Goal: Information Seeking & Learning: Learn about a topic

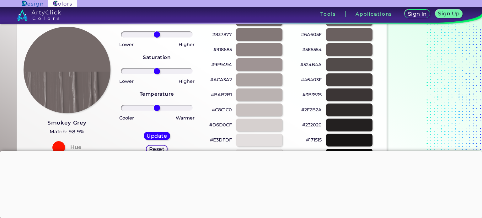
scroll to position [59, 0]
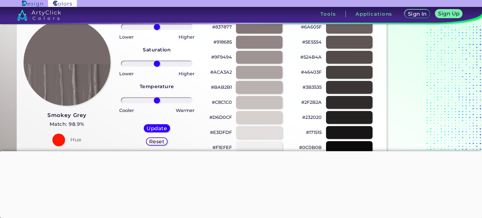
click at [254, 88] on div at bounding box center [259, 87] width 47 height 13
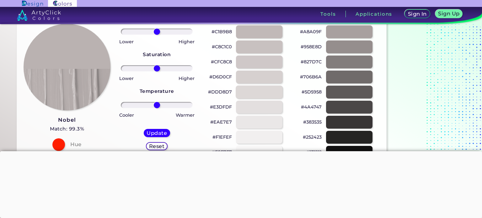
scroll to position [53, 0]
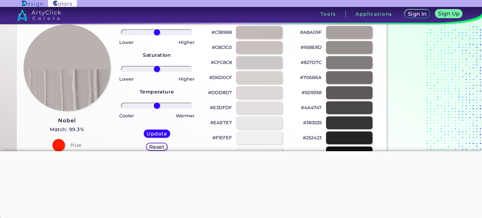
click at [78, 118] on h3 "Nobel" at bounding box center [67, 121] width 35 height 8
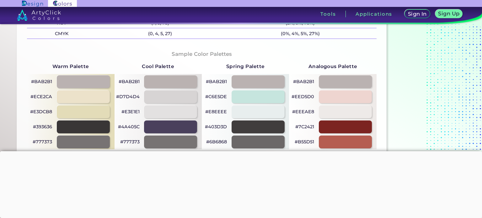
scroll to position [300, 0]
click at [91, 109] on div at bounding box center [83, 112] width 53 height 13
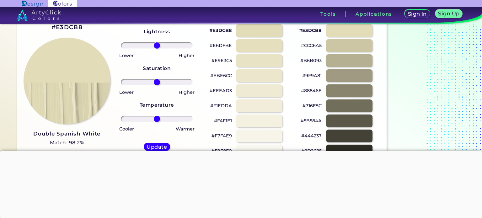
scroll to position [40, 0]
drag, startPoint x: 102, startPoint y: 133, endPoint x: 34, endPoint y: 137, distance: 68.2
click at [34, 137] on div "#E3DCB8 Double Spanish White Match: 98.2% Hue" at bounding box center [67, 93] width 90 height 171
copy h3 "Double Spanish White"
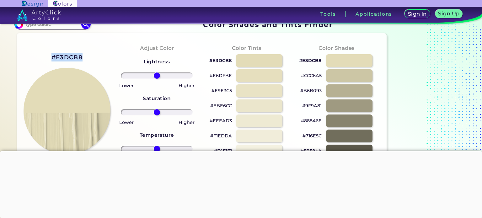
drag, startPoint x: 82, startPoint y: 56, endPoint x: 46, endPoint y: 57, distance: 36.7
click at [46, 57] on div "#E3DCB8 Double Spanish White Match: 98.2% Hue" at bounding box center [67, 123] width 90 height 171
copy h2 "#E3DCB8"
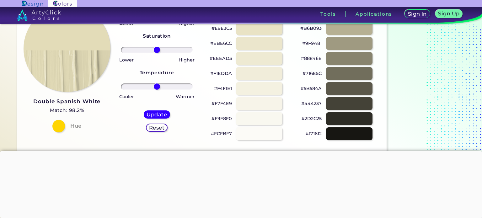
scroll to position [72, 0]
click at [344, 63] on div at bounding box center [349, 58] width 47 height 13
type input "#88846e"
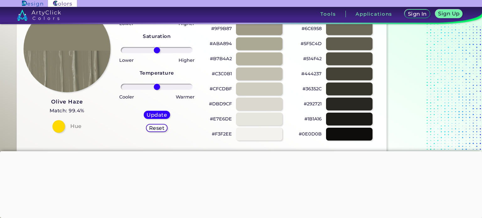
click at [80, 101] on h3 "Olive Haze" at bounding box center [67, 102] width 35 height 8
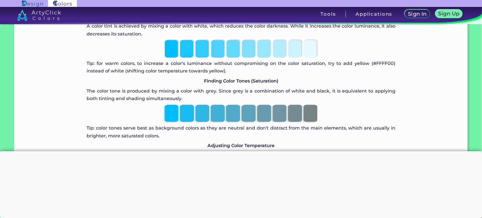
scroll to position [1155, 0]
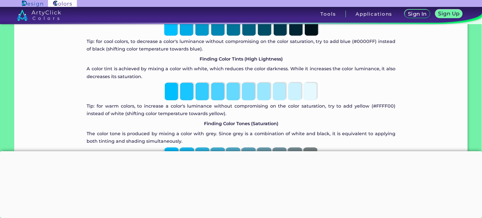
click at [168, 91] on img at bounding box center [241, 91] width 157 height 22
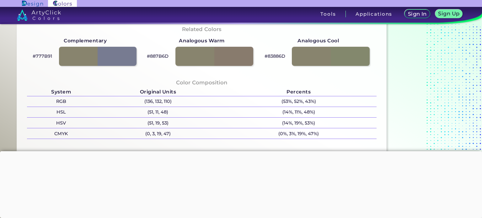
scroll to position [193, 0]
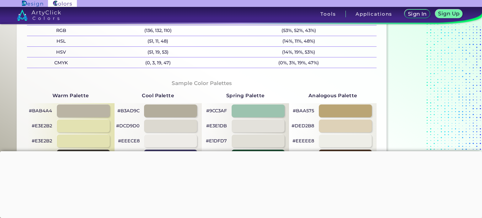
scroll to position [246, 0]
